Goal: Task Accomplishment & Management: Use online tool/utility

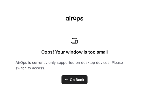
scroll to position [1479, 0]
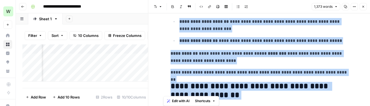
click at [149, 9] on button "Close" at bounding box center [363, 6] width 7 height 7
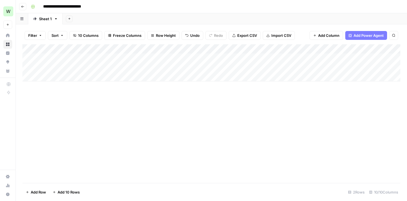
click at [71, 57] on div "Add Column" at bounding box center [211, 62] width 378 height 37
click at [145, 54] on div "Add Column" at bounding box center [211, 62] width 378 height 37
click at [149, 58] on div "Add Column" at bounding box center [211, 62] width 378 height 37
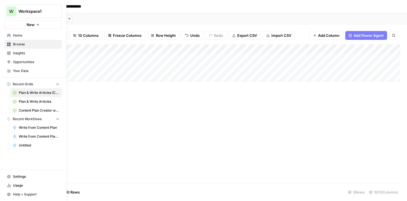
click at [37, 106] on span "Write from Content Plan" at bounding box center [39, 127] width 40 height 5
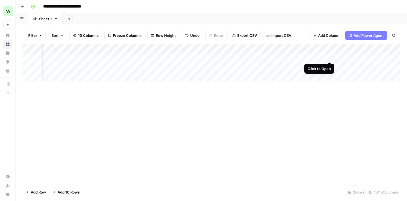
click at [149, 56] on div "Add Column" at bounding box center [211, 62] width 378 height 37
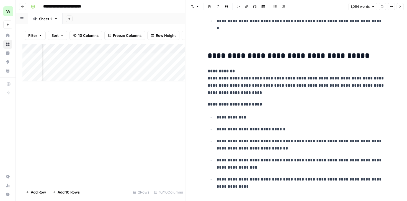
scroll to position [181, 0]
click at [149, 54] on h2 "**********" at bounding box center [296, 56] width 177 height 9
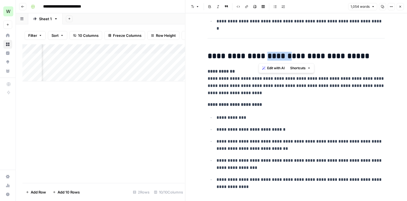
click at [149, 54] on h2 "**********" at bounding box center [296, 56] width 177 height 9
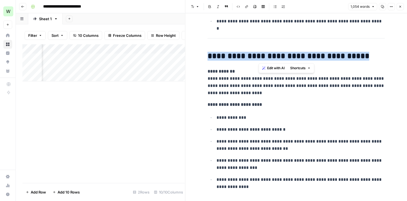
click at [149, 54] on h2 "**********" at bounding box center [296, 56] width 177 height 9
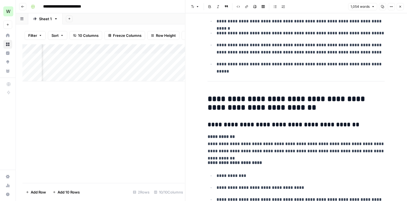
scroll to position [689, 0]
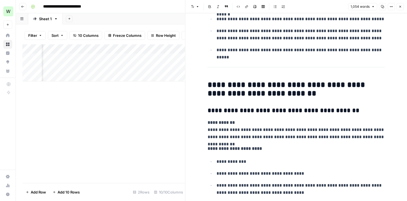
click at [149, 7] on icon "button" at bounding box center [401, 7] width 2 height 2
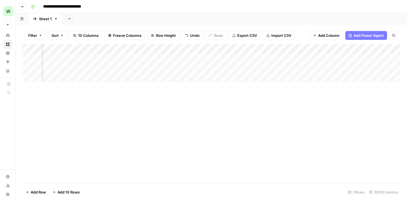
scroll to position [0, 90]
click at [149, 56] on div "Add Column" at bounding box center [211, 62] width 378 height 37
click at [149, 57] on div "Add Column" at bounding box center [211, 62] width 378 height 37
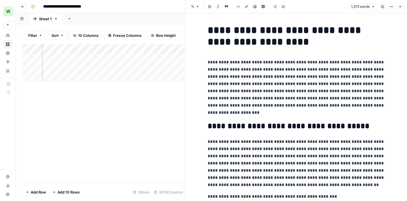
click at [149, 6] on icon "button" at bounding box center [401, 7] width 2 height 2
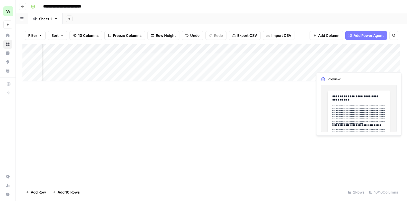
click at [149, 68] on div "Add Column" at bounding box center [211, 62] width 378 height 37
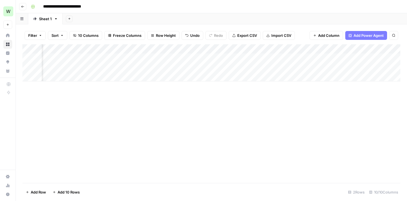
scroll to position [0, 167]
click at [149, 66] on div "Add Column" at bounding box center [211, 62] width 378 height 37
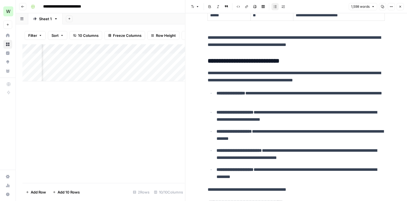
scroll to position [0, 306]
click at [149, 6] on button "Close" at bounding box center [400, 6] width 7 height 7
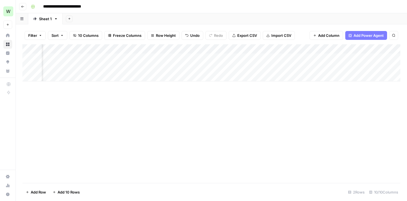
scroll to position [0, 153]
click at [149, 92] on div "Add Column" at bounding box center [211, 113] width 378 height 139
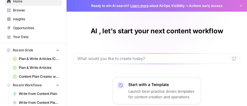
click at [31, 59] on span "Plan & Write Articles (COM)" at bounding box center [39, 58] width 40 height 5
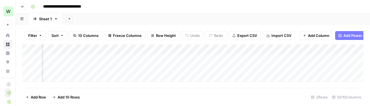
scroll to position [0, 148]
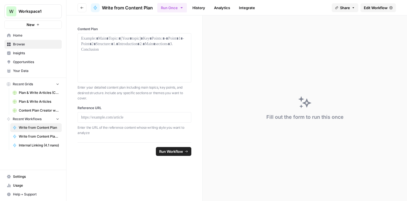
click at [375, 6] on span "Edit Workflow" at bounding box center [376, 8] width 24 height 6
click at [26, 44] on span "Browse" at bounding box center [36, 44] width 46 height 5
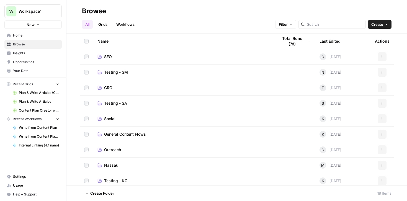
scroll to position [65, 0]
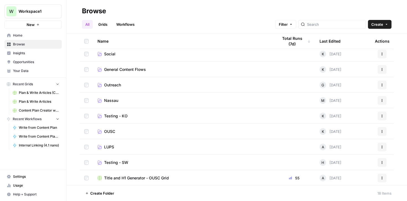
click at [147, 70] on link "General Content Flows" at bounding box center [184, 70] width 172 height 6
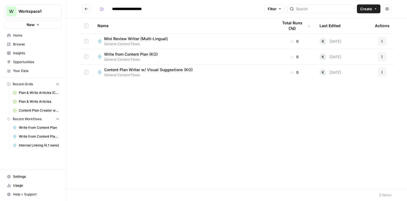
click at [133, 57] on span "General Content Flows" at bounding box center [133, 59] width 58 height 5
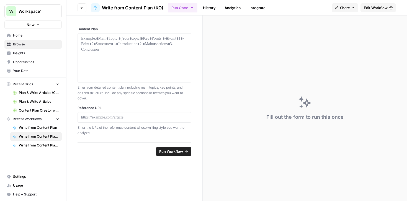
click at [370, 12] on link "Edit Workflow" at bounding box center [378, 7] width 35 height 9
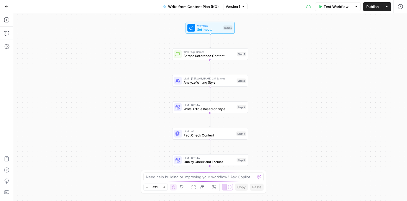
click at [7, 5] on icon "button" at bounding box center [7, 7] width 4 height 4
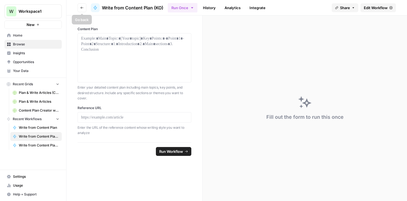
click at [82, 6] on icon "button" at bounding box center [81, 7] width 3 height 3
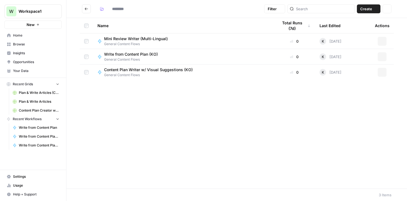
type input "**********"
click at [155, 74] on span "General Content Flows" at bounding box center [150, 75] width 93 height 5
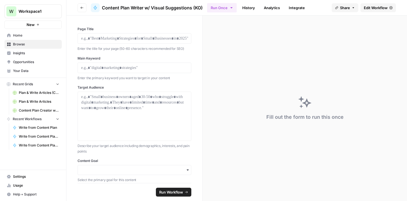
click at [378, 7] on span "Edit Workflow" at bounding box center [376, 8] width 24 height 6
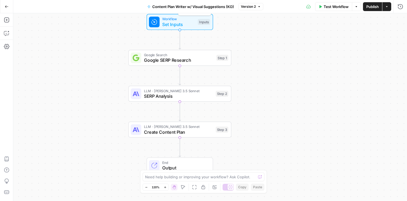
click at [173, 23] on span "Set Inputs" at bounding box center [178, 24] width 33 height 7
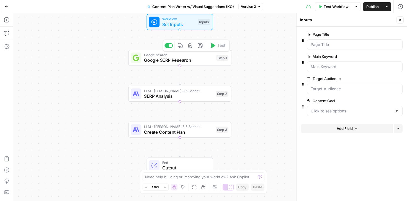
click at [184, 59] on span "Google SERP Research" at bounding box center [179, 60] width 70 height 7
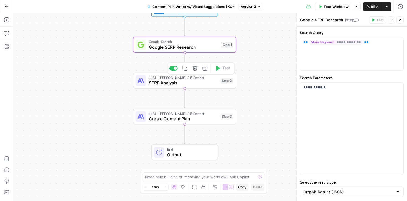
click at [195, 83] on span "SERP Analysis" at bounding box center [183, 83] width 69 height 7
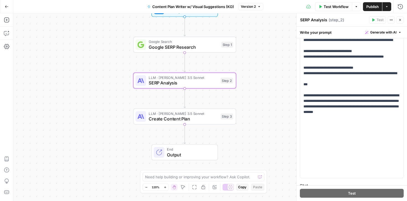
scroll to position [132, 0]
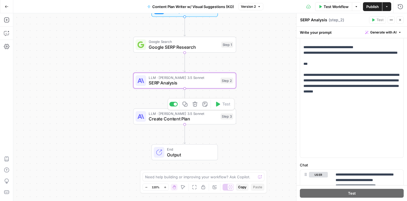
click at [202, 120] on span "Create Content Plan" at bounding box center [183, 119] width 69 height 7
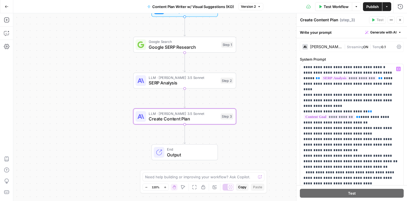
scroll to position [361, 0]
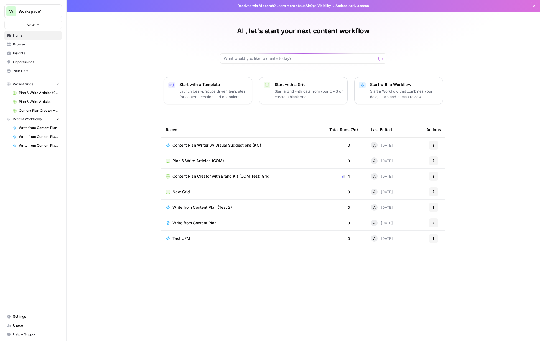
click at [292, 162] on div "Plan & Write Articles (COM)" at bounding box center [243, 161] width 155 height 6
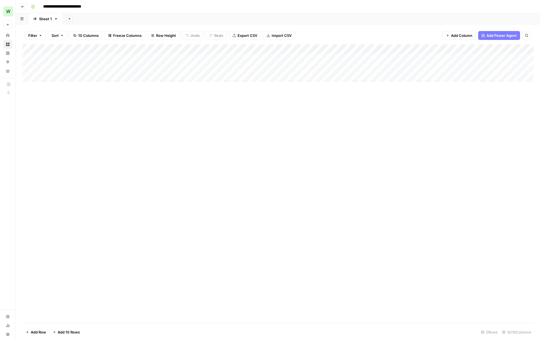
click at [22, 7] on icon "button" at bounding box center [22, 6] width 3 height 3
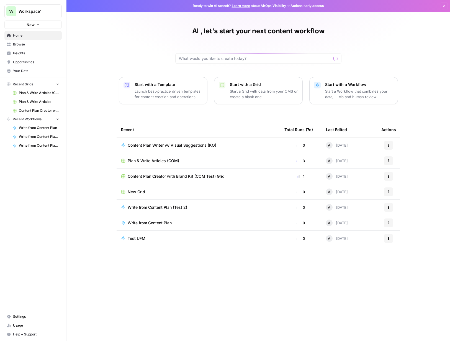
click at [257, 139] on td "Content Plan Writer w/ Visual Suggestions (KO)" at bounding box center [199, 144] width 164 height 15
click at [185, 147] on span "Content Plan Writer w/ Visual Suggestions (KO)" at bounding box center [172, 145] width 89 height 6
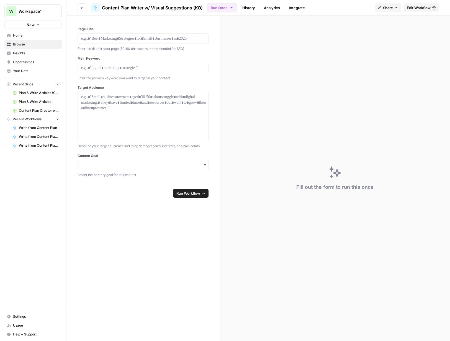
click at [246, 6] on link "History" at bounding box center [248, 7] width 19 height 9
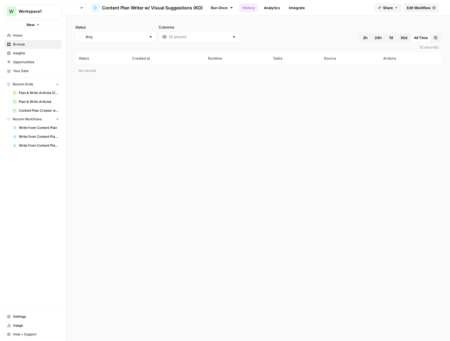
click at [272, 7] on link "Analytics" at bounding box center [272, 7] width 23 height 9
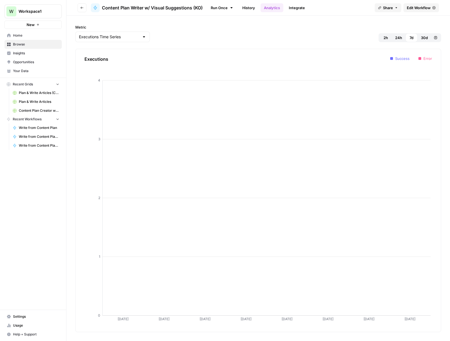
click at [294, 8] on link "Integrate" at bounding box center [297, 7] width 23 height 9
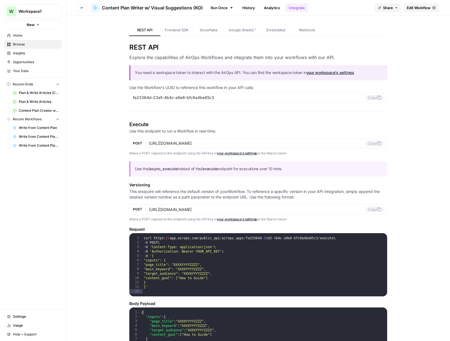
click at [223, 7] on link "Run Once" at bounding box center [222, 7] width 30 height 9
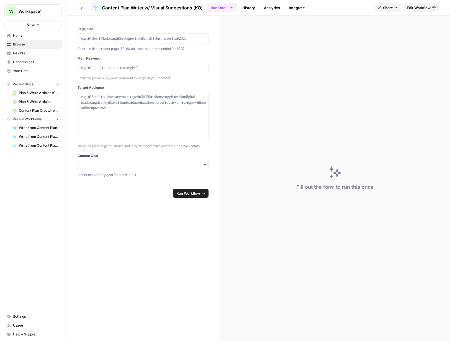
click at [251, 7] on link "History" at bounding box center [248, 7] width 19 height 9
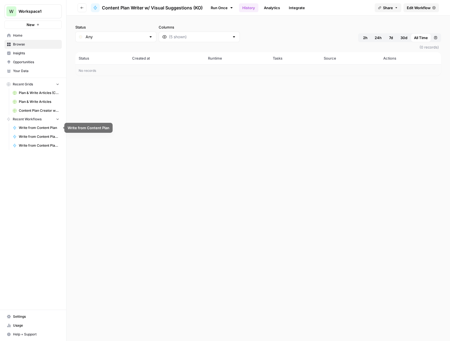
click at [37, 128] on span "Write from Content Plan" at bounding box center [39, 127] width 40 height 5
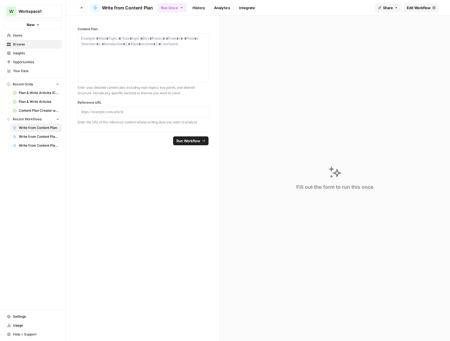
click at [35, 134] on span "Write from Content Plan (KO)" at bounding box center [39, 136] width 40 height 5
click at [24, 34] on span "Home" at bounding box center [36, 35] width 46 height 5
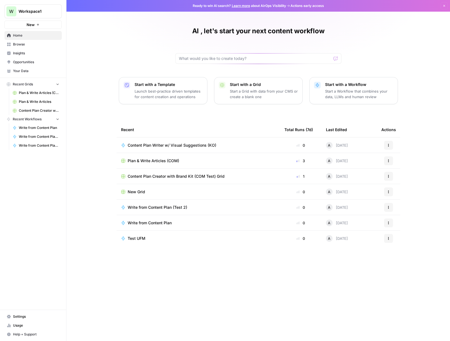
click at [36, 45] on span "Browse" at bounding box center [36, 44] width 46 height 5
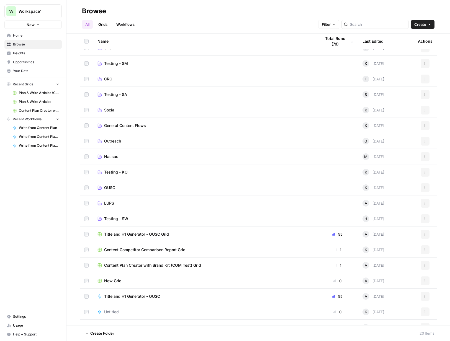
scroll to position [34, 0]
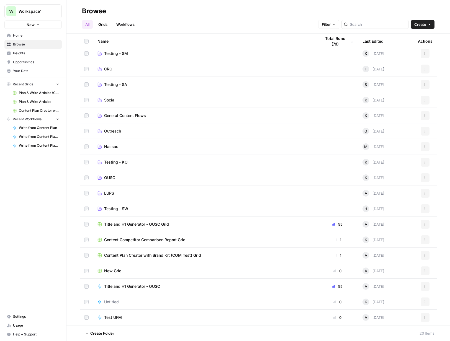
click at [179, 112] on td "General Content Flows" at bounding box center [205, 115] width 224 height 15
click at [128, 116] on span "General Content Flows" at bounding box center [125, 116] width 42 height 6
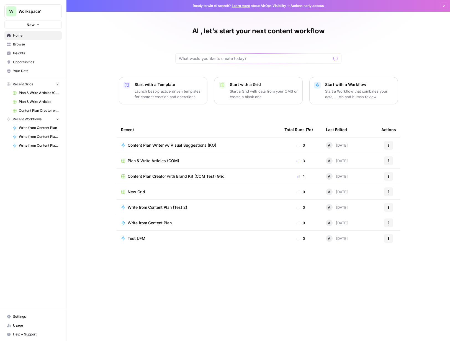
click at [29, 44] on span "Browse" at bounding box center [36, 44] width 46 height 5
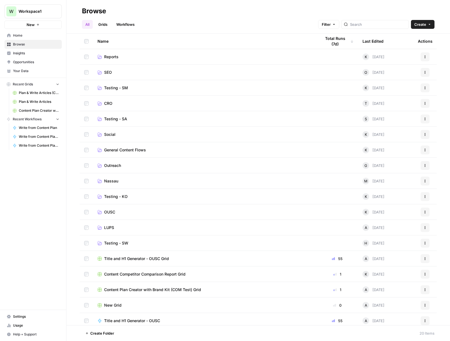
scroll to position [34, 0]
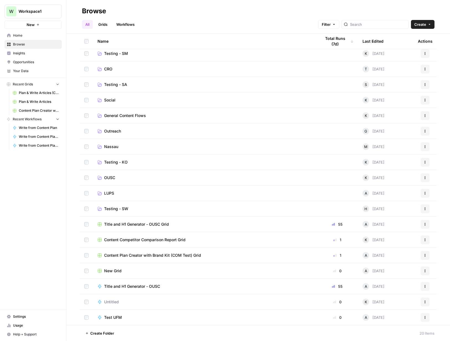
click at [106, 132] on span "Outreach" at bounding box center [112, 131] width 17 height 6
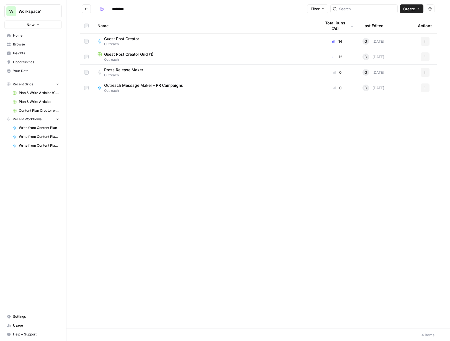
click at [85, 9] on icon "Go back" at bounding box center [87, 9] width 4 height 4
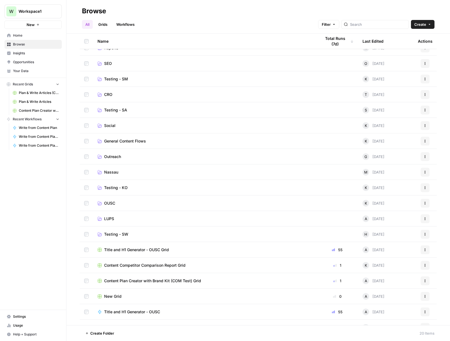
scroll to position [9, 0]
click at [124, 188] on span "Testing - KO" at bounding box center [116, 187] width 24 height 6
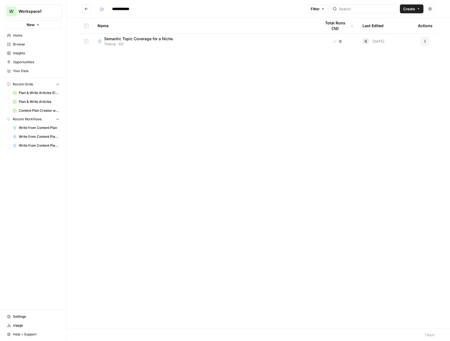
click at [85, 10] on icon "Go back" at bounding box center [87, 9] width 4 height 4
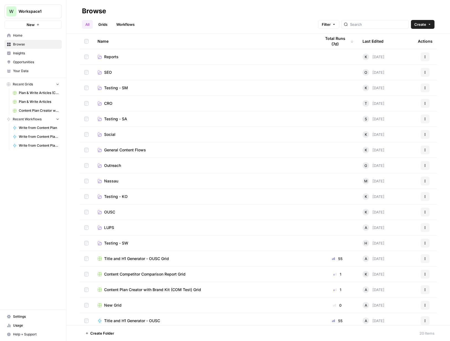
click at [109, 229] on span "LUPS" at bounding box center [109, 228] width 10 height 6
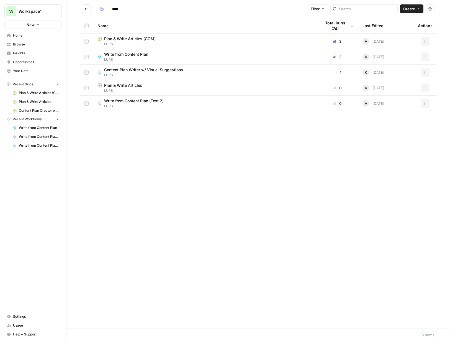
click at [129, 41] on span "Plan & Write Articles (COM)" at bounding box center [130, 39] width 52 height 6
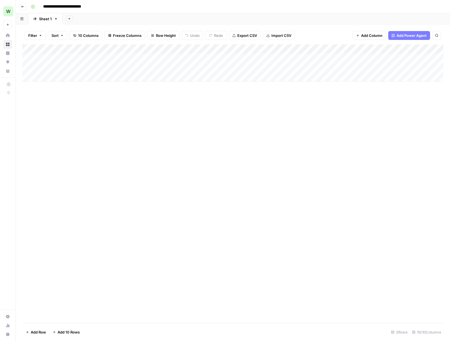
drag, startPoint x: 23, startPoint y: 5, endPoint x: 37, endPoint y: 16, distance: 18.1
click at [23, 5] on icon "button" at bounding box center [22, 6] width 3 height 3
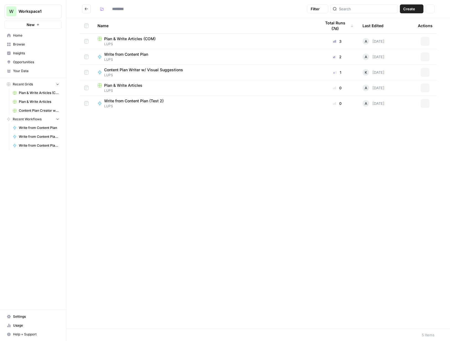
type input "****"
click at [109, 44] on span "LUPS" at bounding box center [205, 44] width 215 height 5
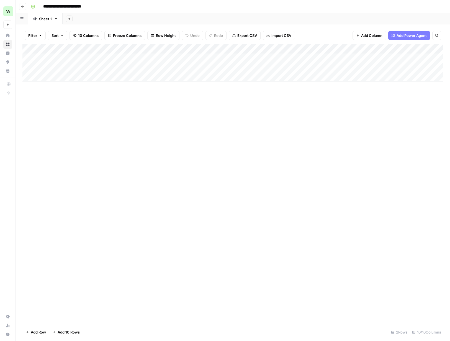
click at [23, 7] on icon "button" at bounding box center [22, 6] width 3 height 3
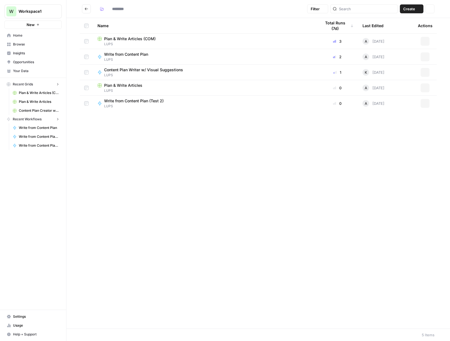
type input "****"
click at [85, 11] on button "Go back" at bounding box center [86, 8] width 9 height 9
